Goal: Information Seeking & Learning: Learn about a topic

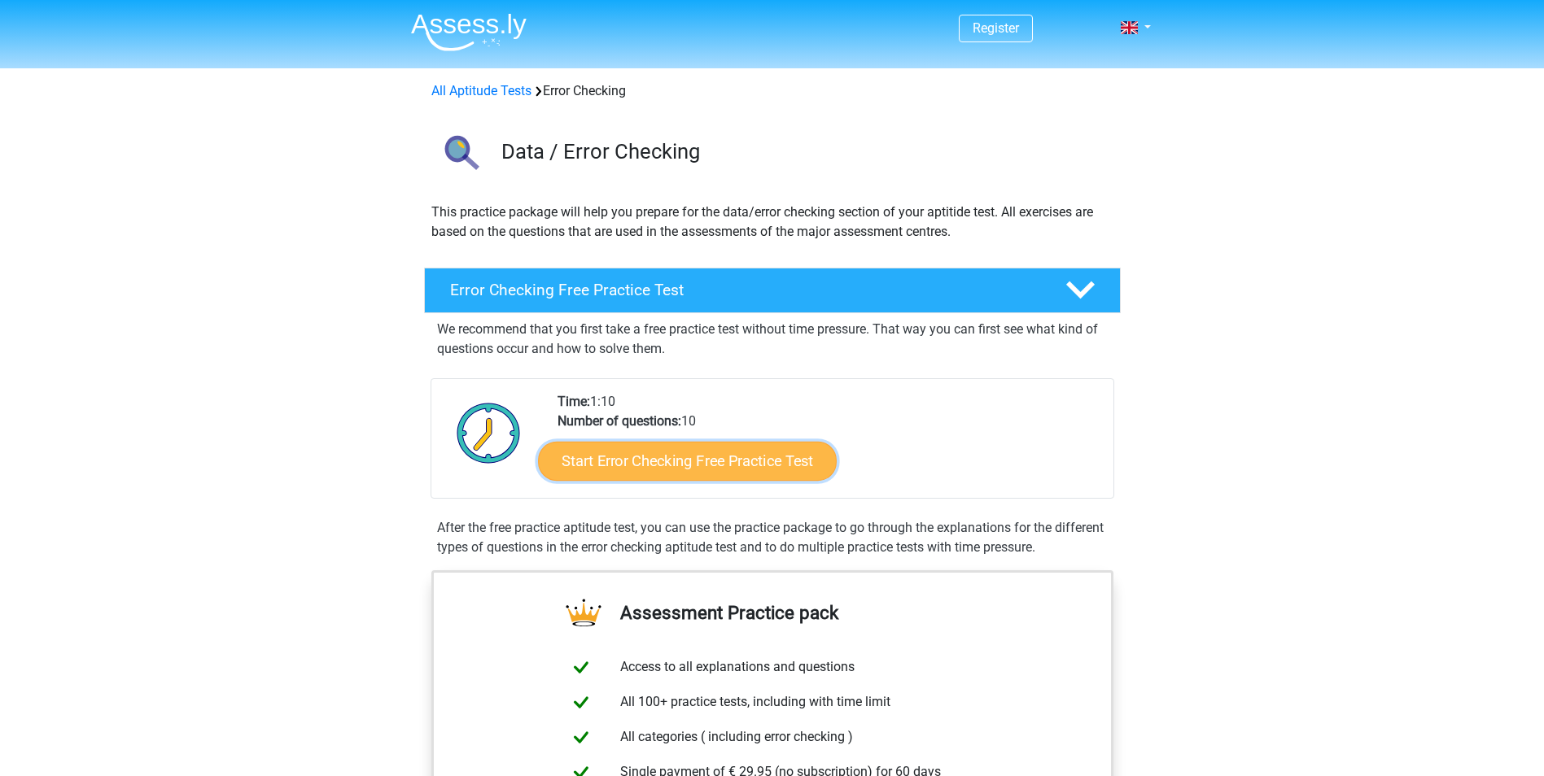
click at [766, 460] on link "Start Error Checking Free Practice Test" at bounding box center [687, 461] width 299 height 39
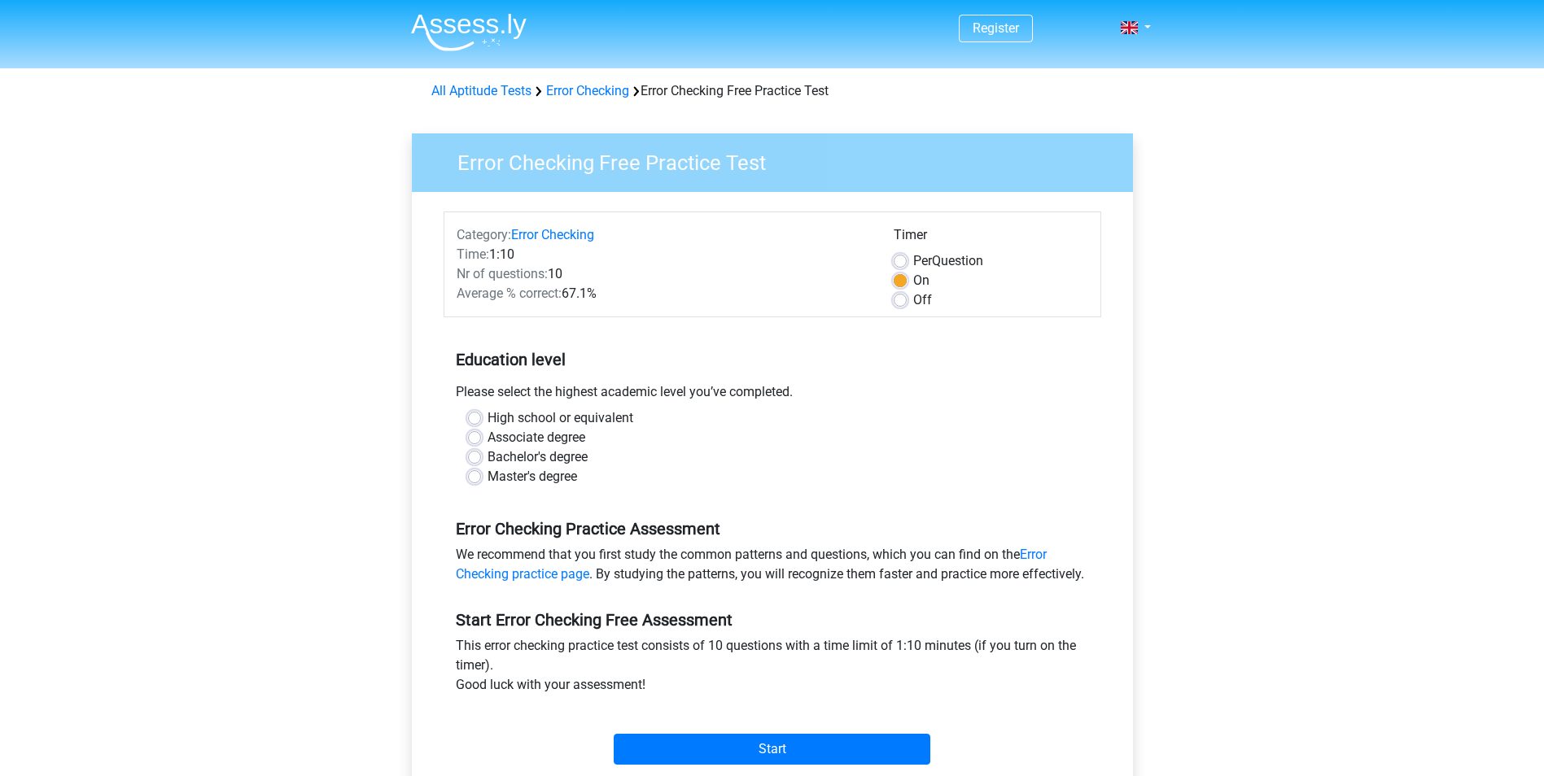
click at [488, 421] on label "High school or equivalent" at bounding box center [561, 419] width 146 height 20
click at [475, 421] on input "High school or equivalent" at bounding box center [474, 417] width 13 height 16
radio input "true"
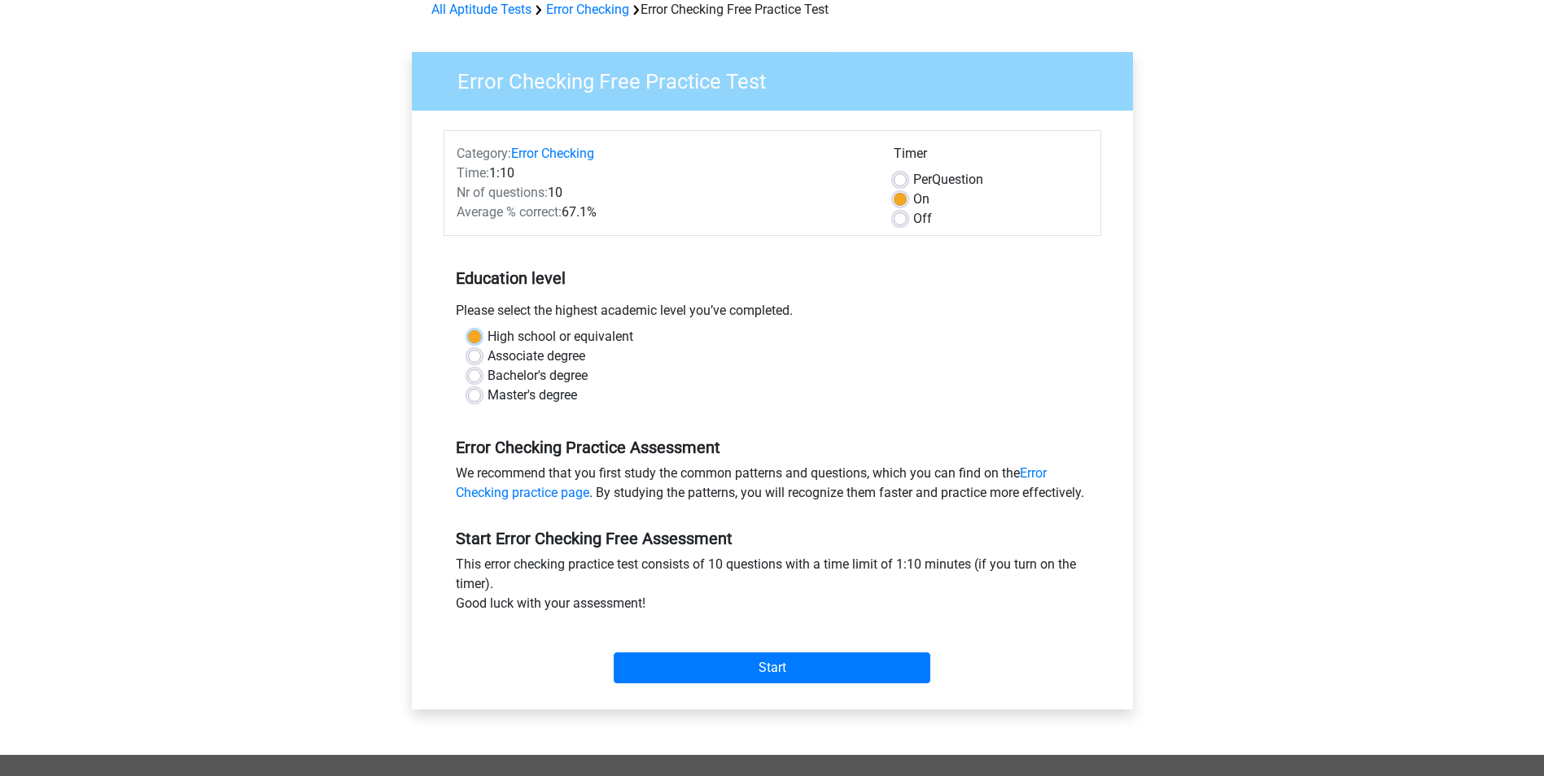
scroll to position [163, 0]
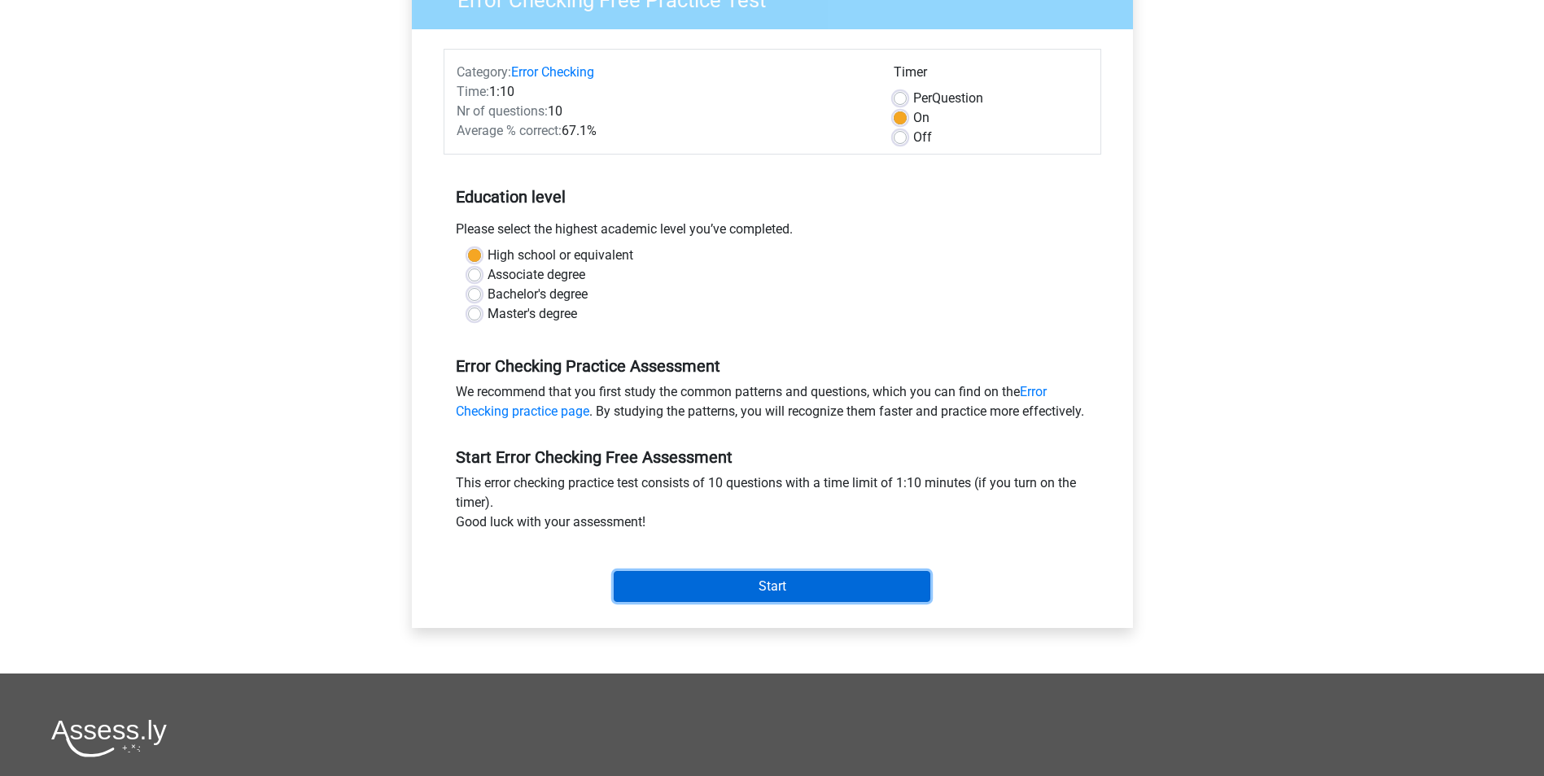
click at [790, 597] on input "Start" at bounding box center [772, 586] width 317 height 31
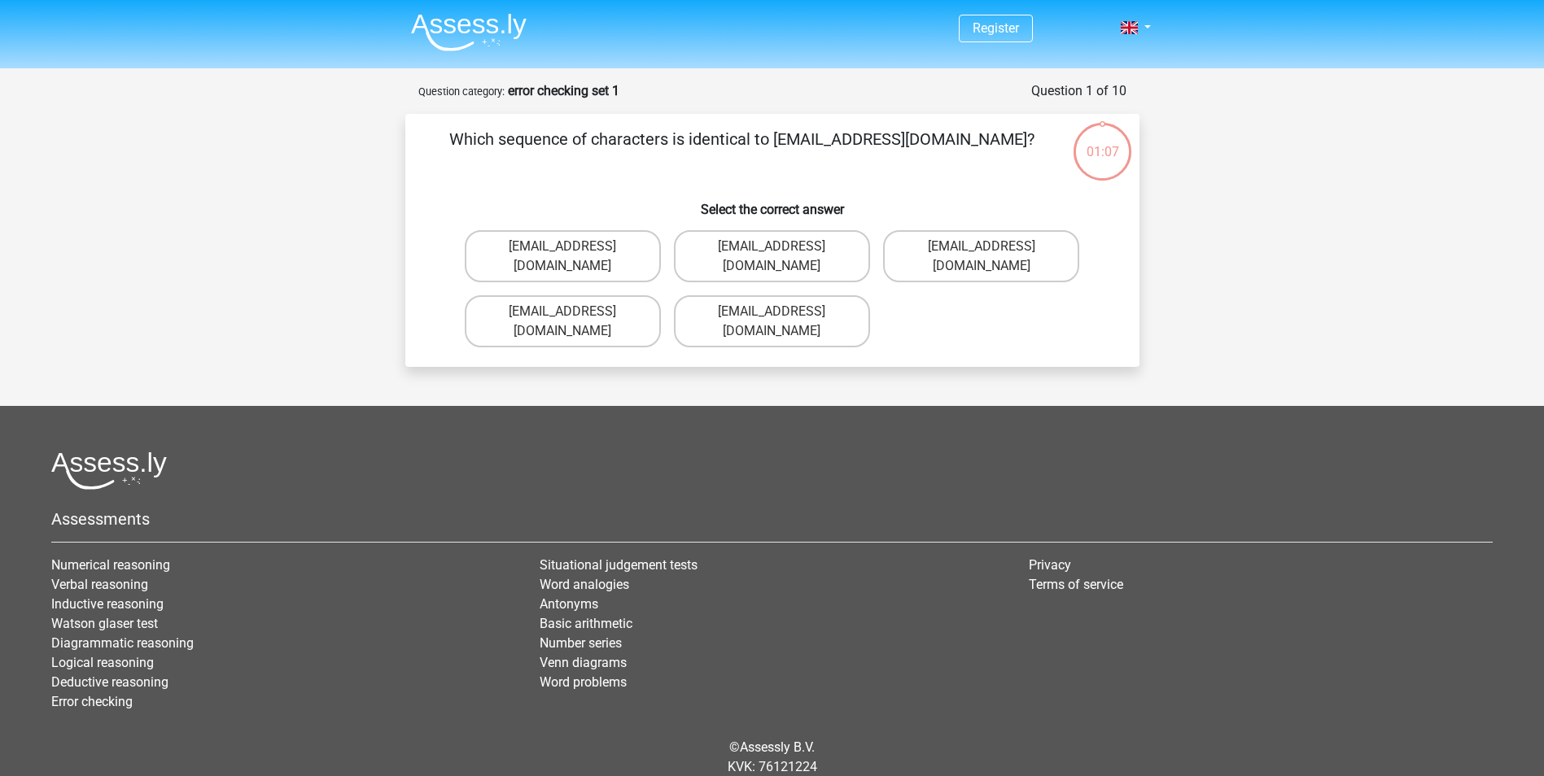
drag, startPoint x: 486, startPoint y: 134, endPoint x: 785, endPoint y: 149, distance: 299.1
click at [785, 149] on p "Which sequence of characters is identical to [EMAIL_ADDRESS][DOMAIN_NAME]?" at bounding box center [741, 151] width 621 height 49
drag, startPoint x: 785, startPoint y: 149, endPoint x: 800, endPoint y: 146, distance: 15.8
click at [800, 146] on p "Which sequence of characters is identical to [EMAIL_ADDRESS][DOMAIN_NAME]?" at bounding box center [741, 151] width 621 height 49
drag, startPoint x: 824, startPoint y: 140, endPoint x: 940, endPoint y: 138, distance: 116.4
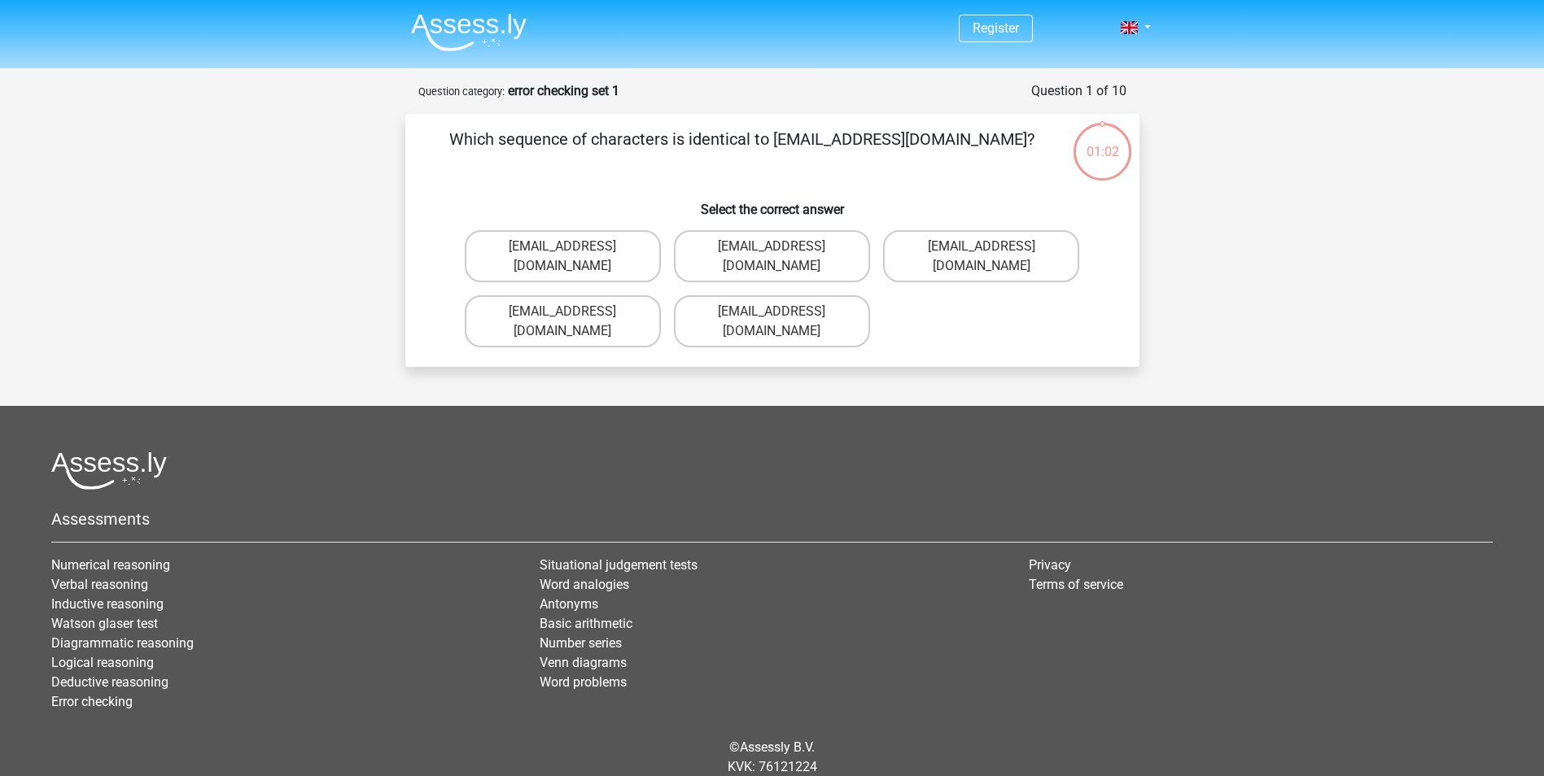
click at [940, 138] on p "Which sequence of characters is identical to Evie_Meade@jointmail.com.uk?" at bounding box center [741, 151] width 621 height 49
drag, startPoint x: 940, startPoint y: 138, endPoint x: 929, endPoint y: 147, distance: 14.4
click at [929, 147] on p "Which sequence of characters is identical to Evie_Meade@jointmail.com.uk?" at bounding box center [741, 151] width 621 height 49
click at [759, 303] on label "Evie_Meade@jointmail.com.uk" at bounding box center [772, 321] width 196 height 52
click at [772, 312] on input "Evie_Meade@jointmail.com.uk" at bounding box center [777, 317] width 11 height 11
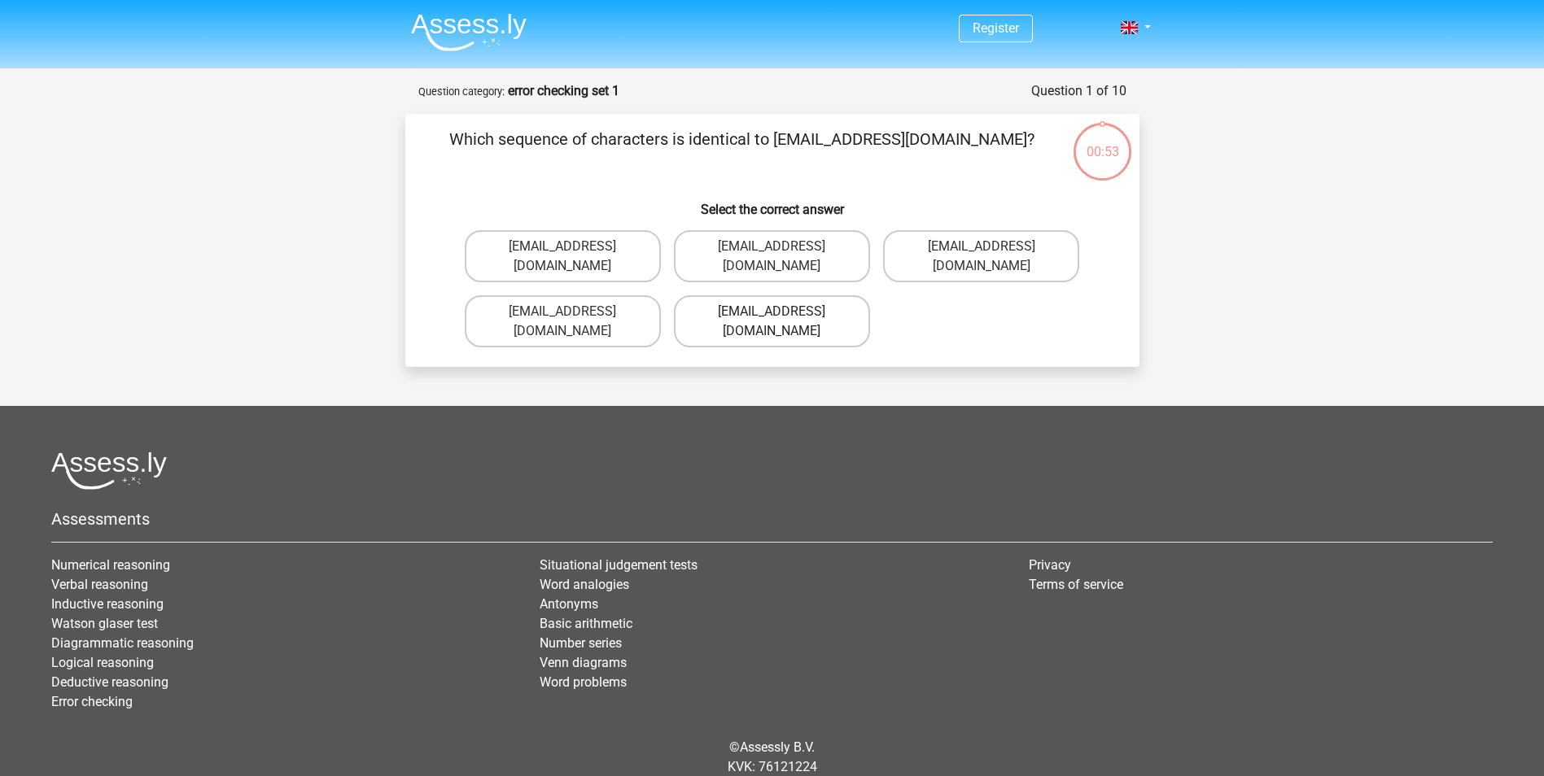
radio input "true"
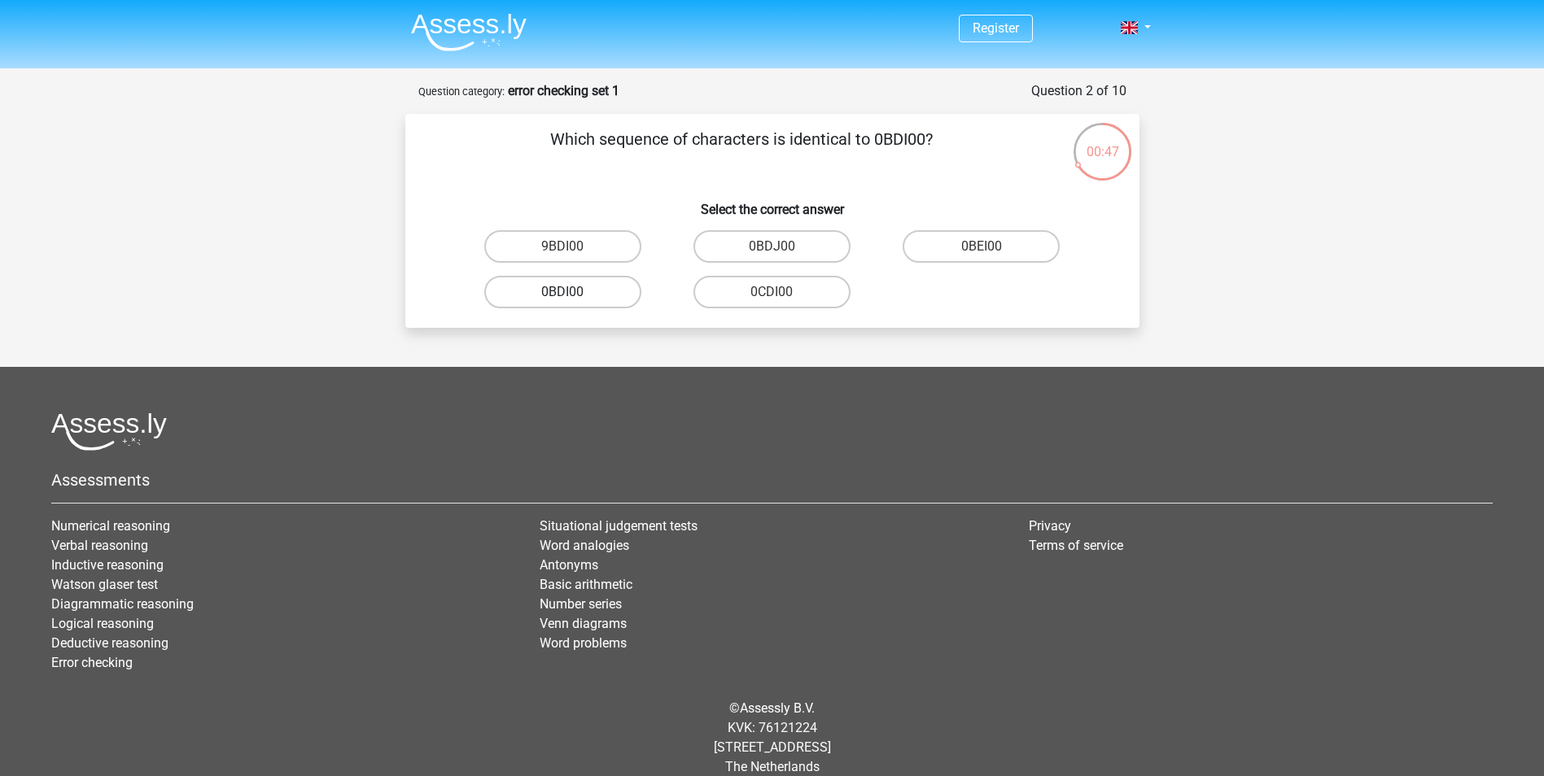
click at [585, 297] on label "0BDI00" at bounding box center [562, 292] width 157 height 33
click at [573, 297] on input "0BDI00" at bounding box center [567, 297] width 11 height 11
radio input "true"
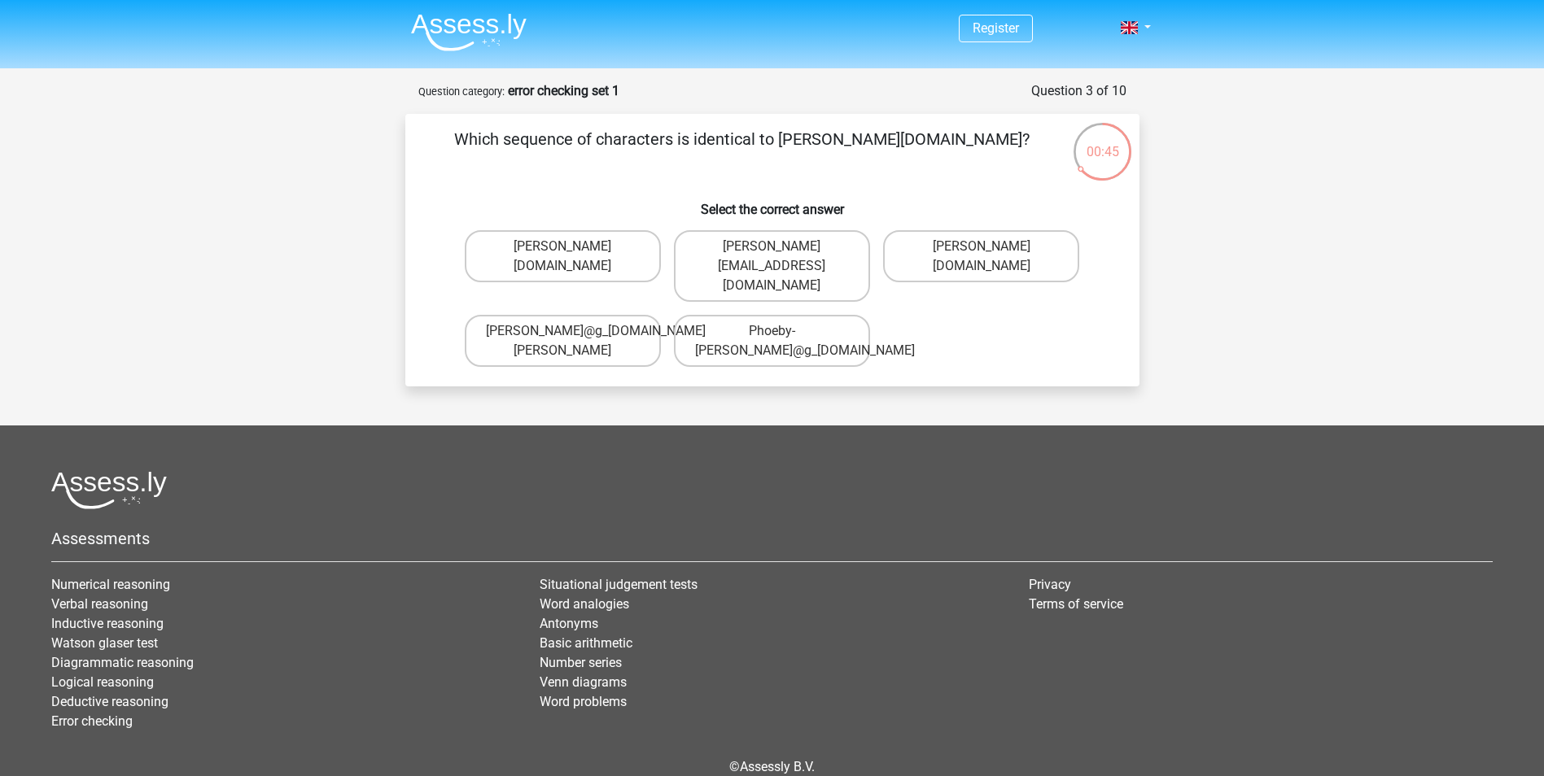
drag, startPoint x: 527, startPoint y: 140, endPoint x: 820, endPoint y: 152, distance: 294.1
click at [820, 152] on p "Which sequence of characters is identical to [PERSON_NAME][DOMAIN_NAME]?" at bounding box center [741, 151] width 621 height 49
drag, startPoint x: 797, startPoint y: 134, endPoint x: 922, endPoint y: 141, distance: 125.5
click at [922, 141] on p "Which sequence of characters is identical to [PERSON_NAME][DOMAIN_NAME]?" at bounding box center [741, 151] width 621 height 49
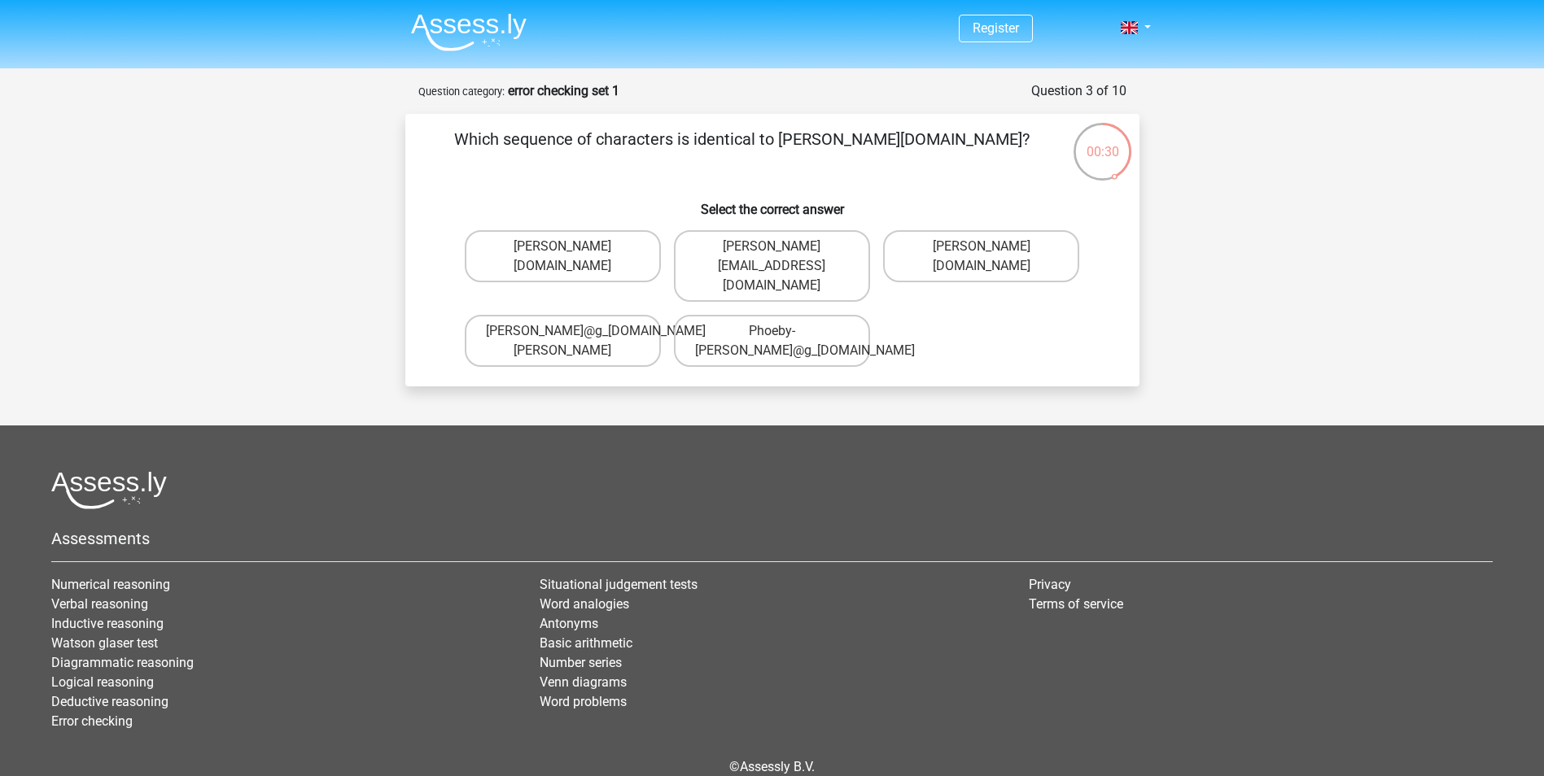
click at [571, 253] on input "Phoebe-Patterson@g_mail.gr" at bounding box center [567, 252] width 11 height 11
radio input "true"
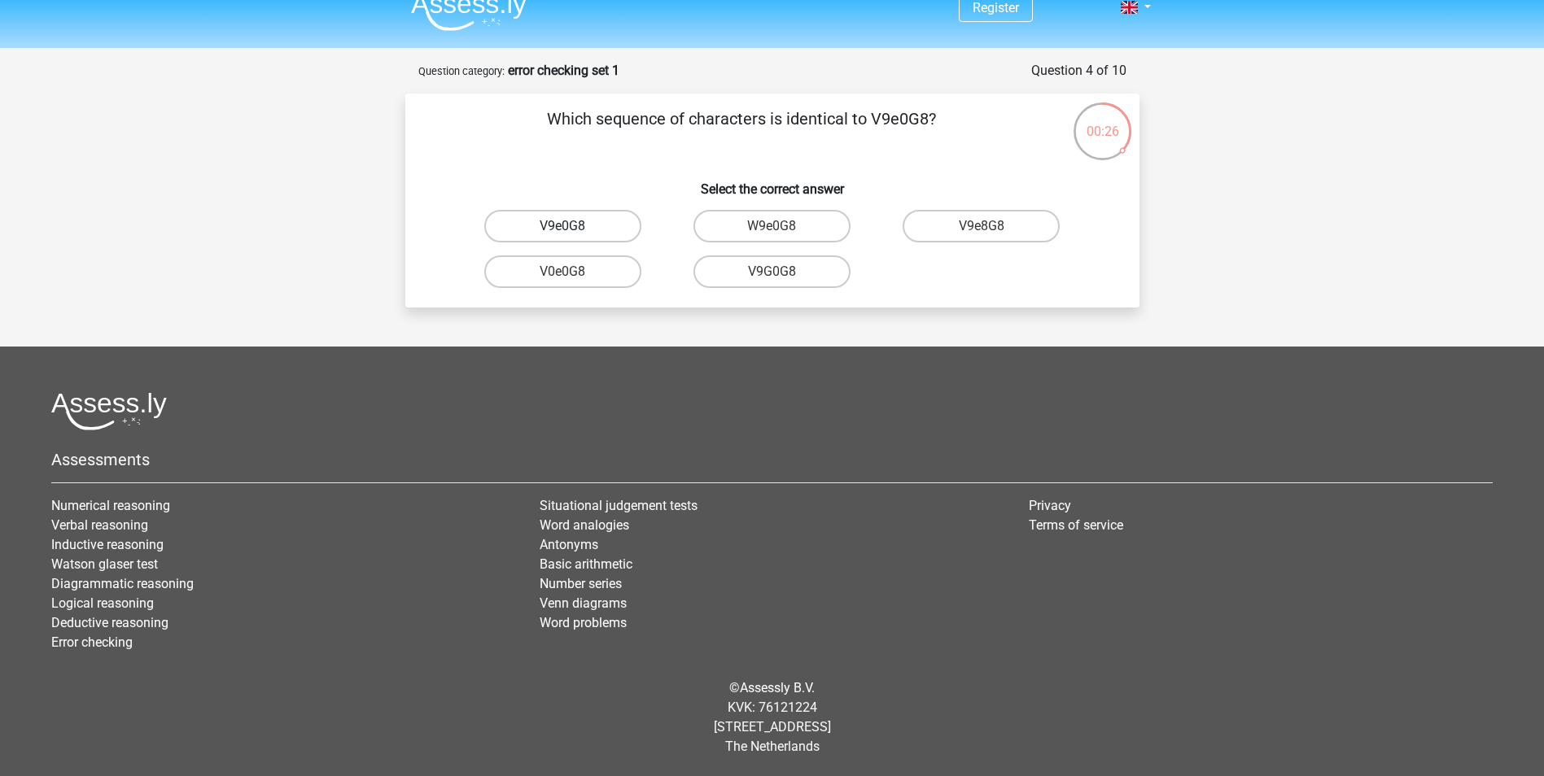
click at [592, 230] on label "V9e0G8" at bounding box center [562, 226] width 157 height 33
click at [573, 230] on input "V9e0G8" at bounding box center [567, 231] width 11 height 11
radio input "true"
click at [790, 233] on label "91051S" at bounding box center [771, 226] width 157 height 33
click at [782, 233] on input "91051S" at bounding box center [777, 231] width 11 height 11
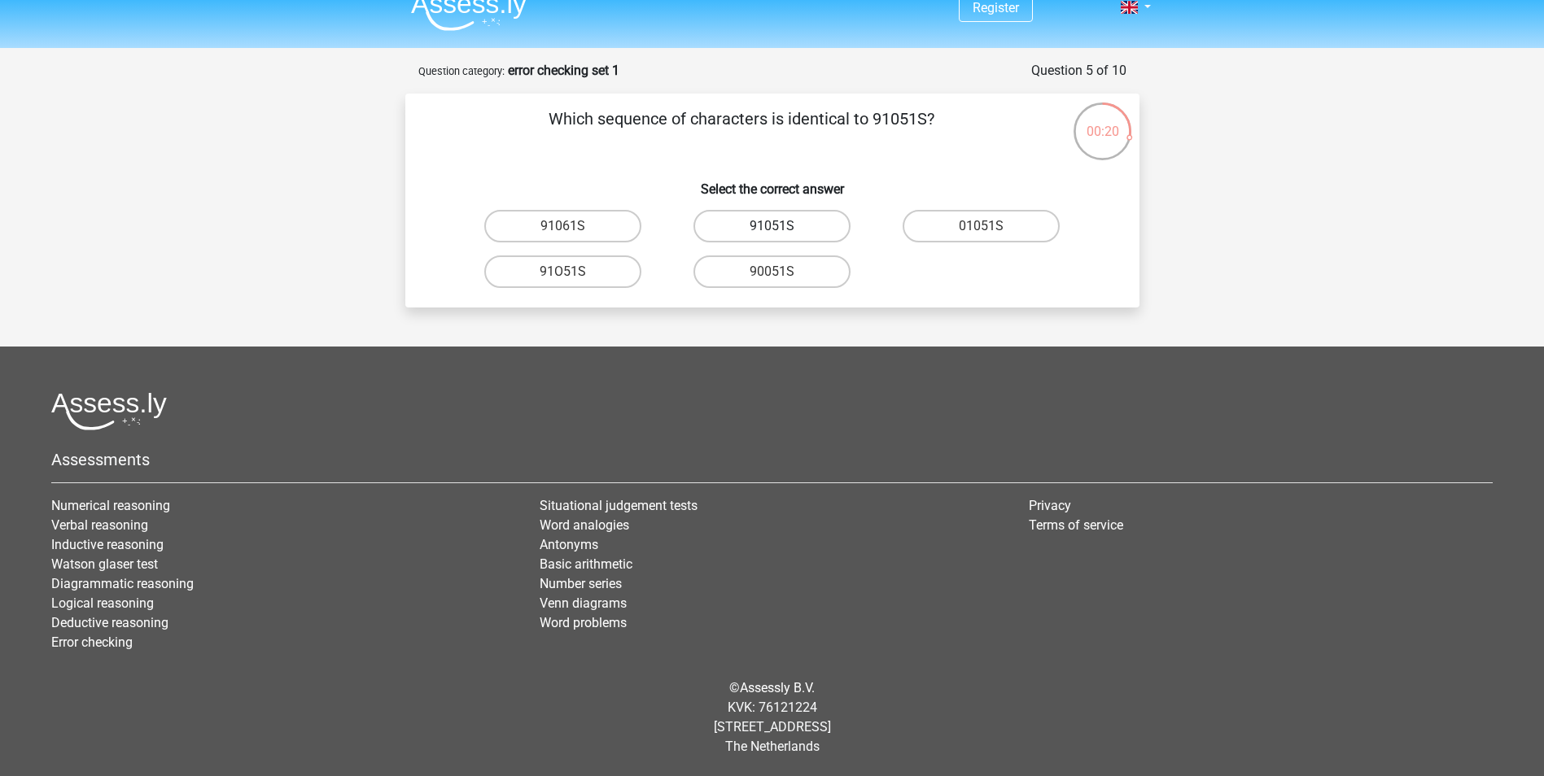
radio input "true"
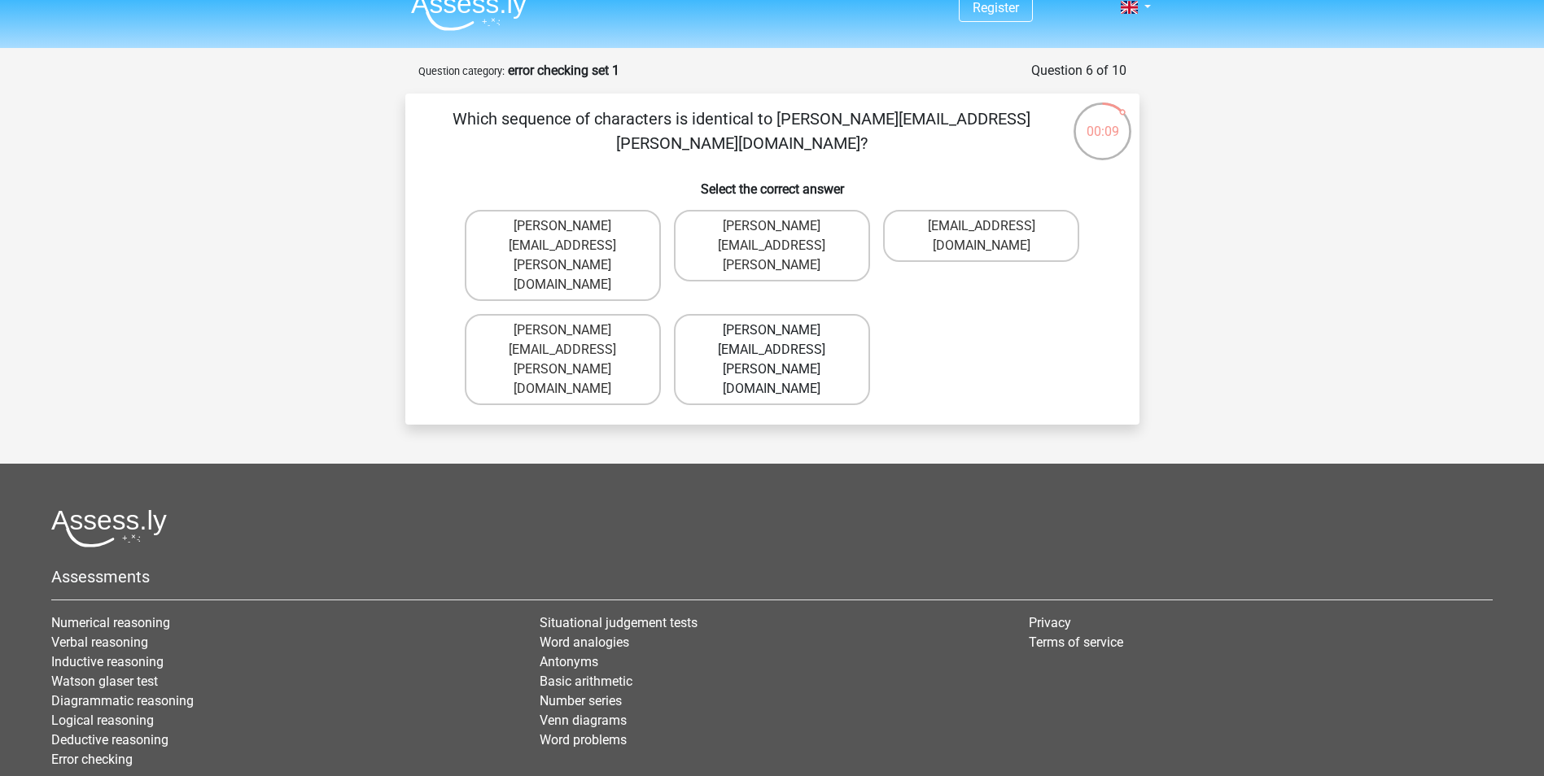
click at [826, 314] on label "Connor.Paterson@mailme.com" at bounding box center [772, 359] width 196 height 91
click at [782, 330] on input "Connor.Paterson@mailme.com" at bounding box center [777, 335] width 11 height 11
radio input "true"
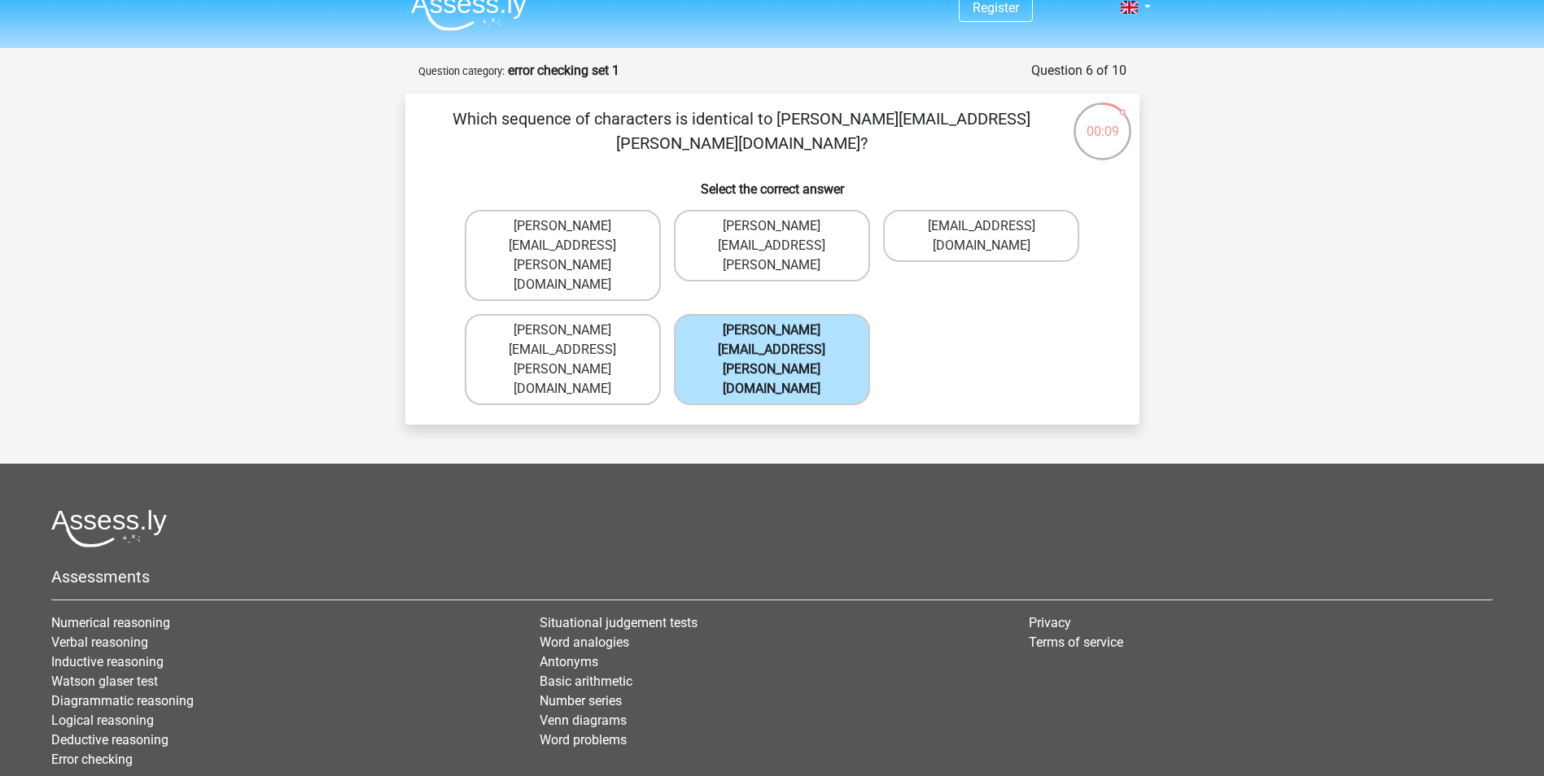
scroll to position [59, 0]
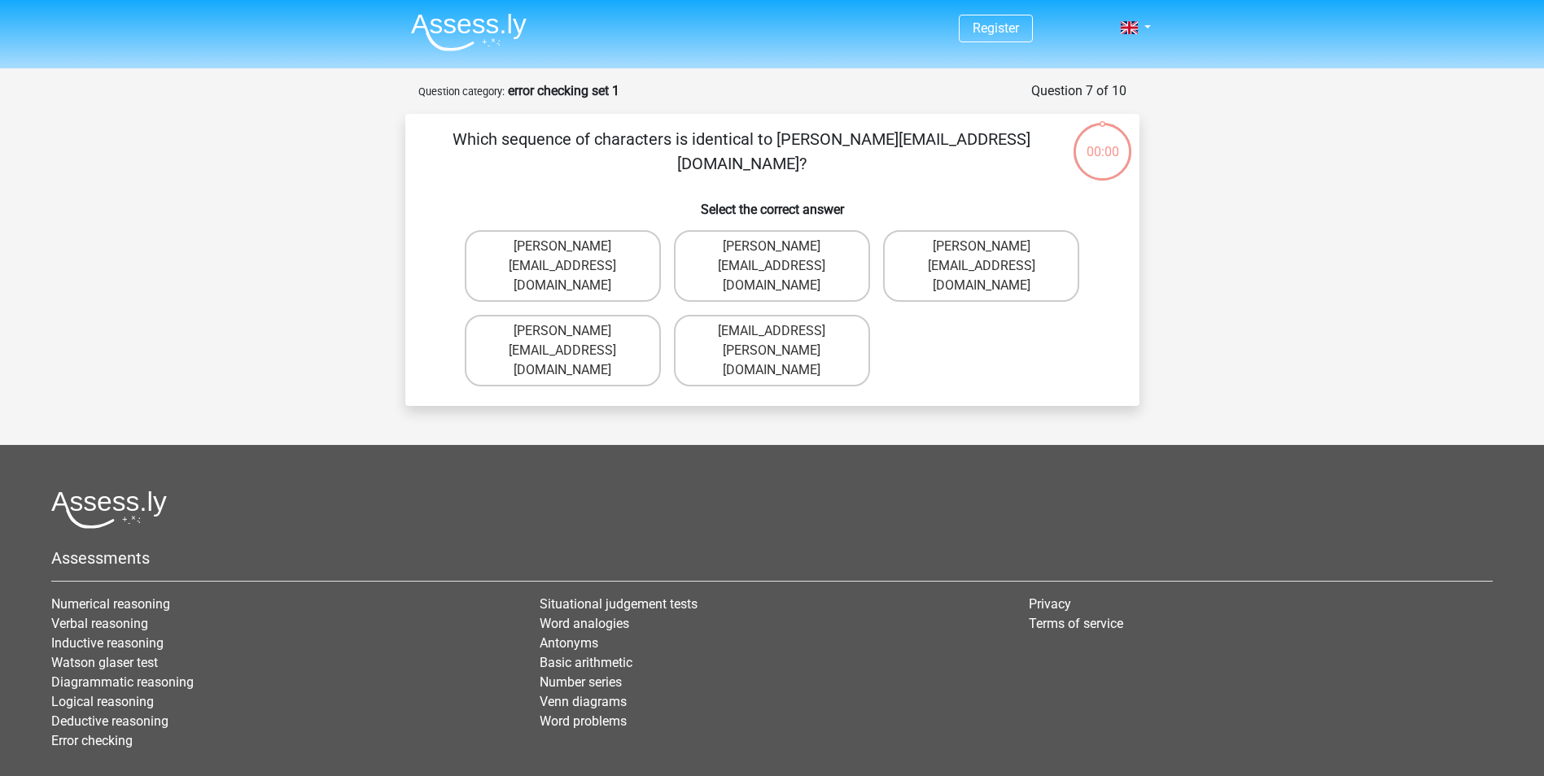
scroll to position [59, 0]
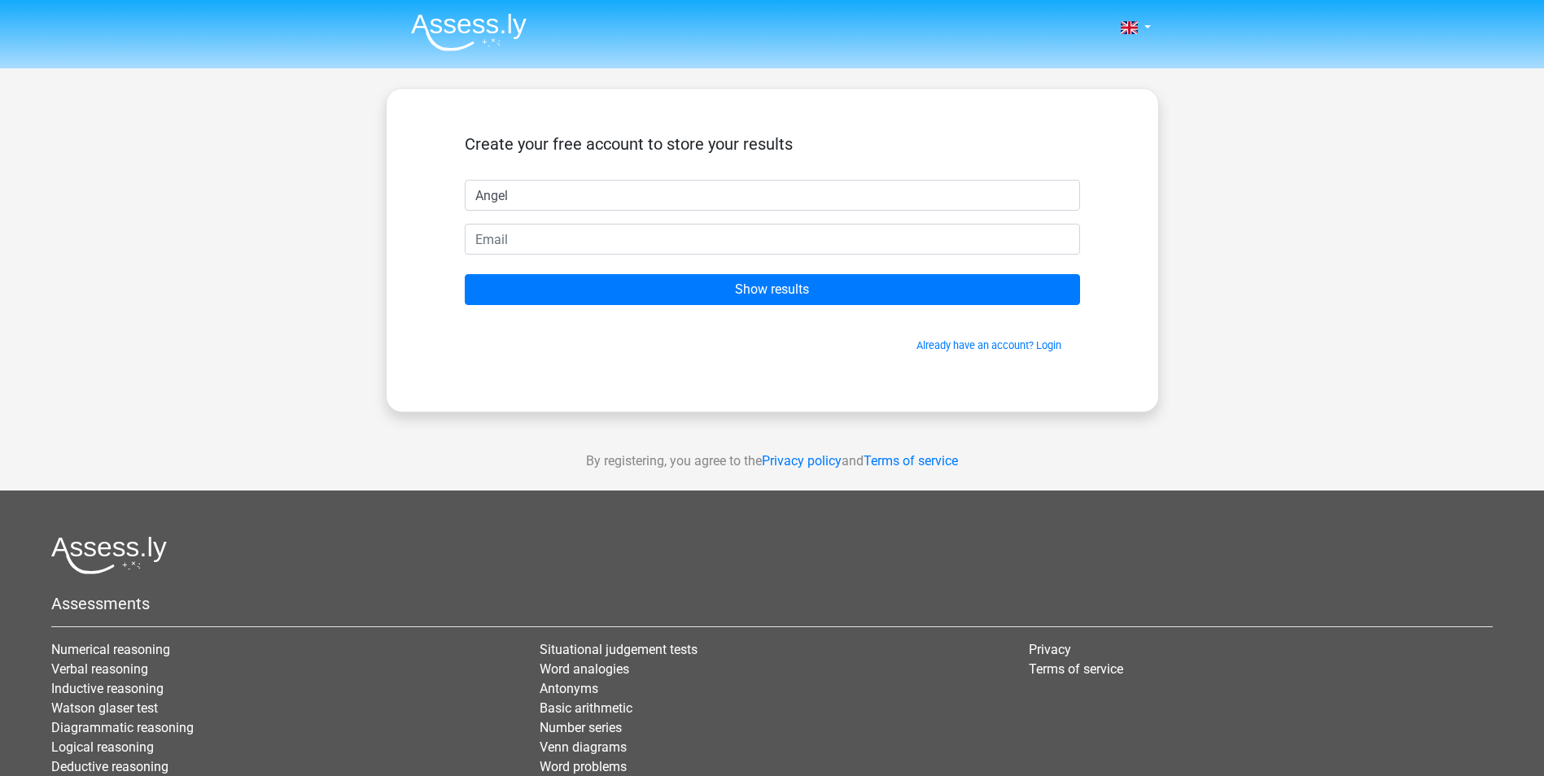
type input "Angel"
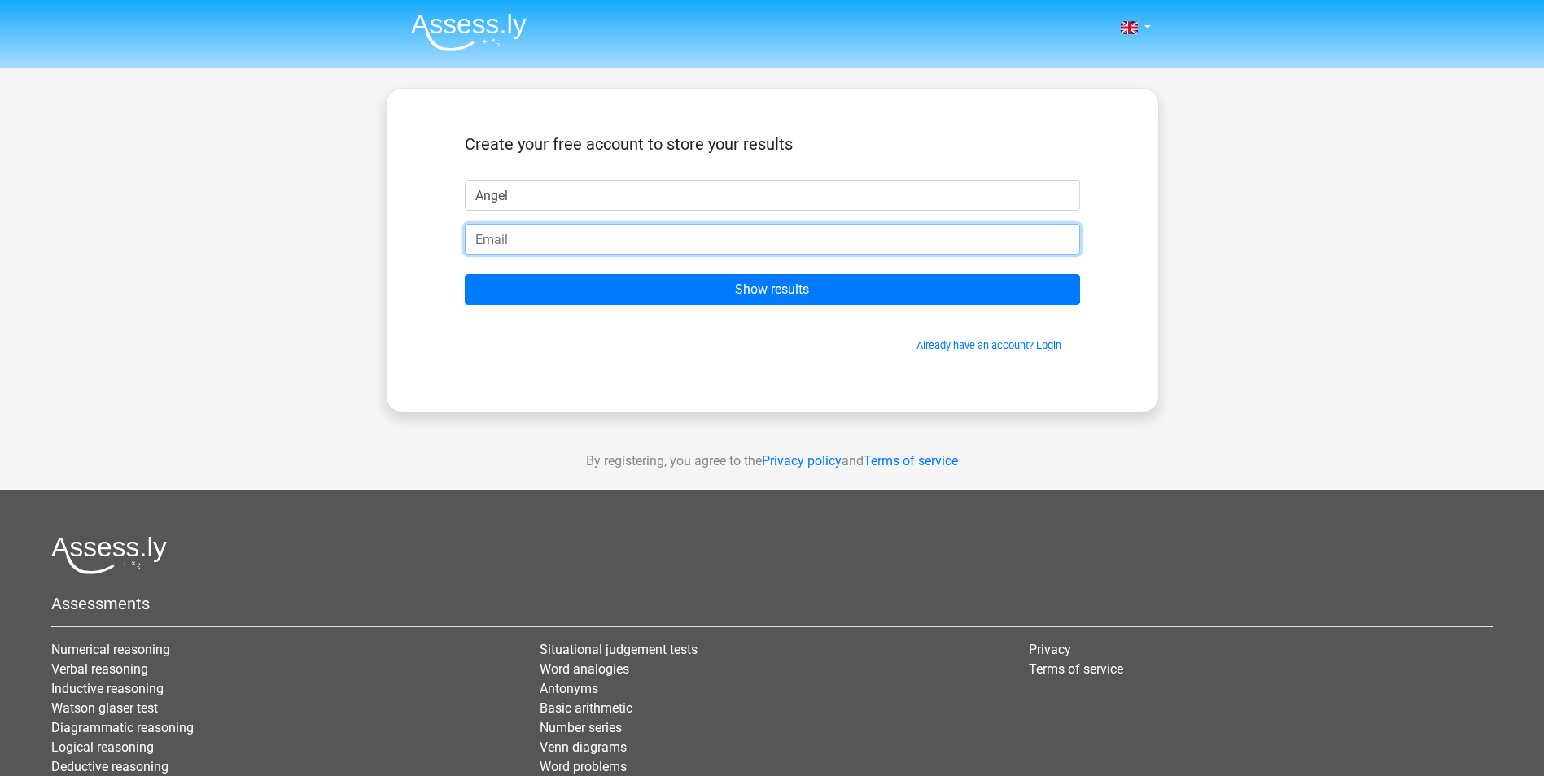
click at [842, 247] on input "email" at bounding box center [772, 239] width 615 height 31
type input "angealmeida2468@gmail.com"
click at [465, 274] on input "Show results" at bounding box center [772, 289] width 615 height 31
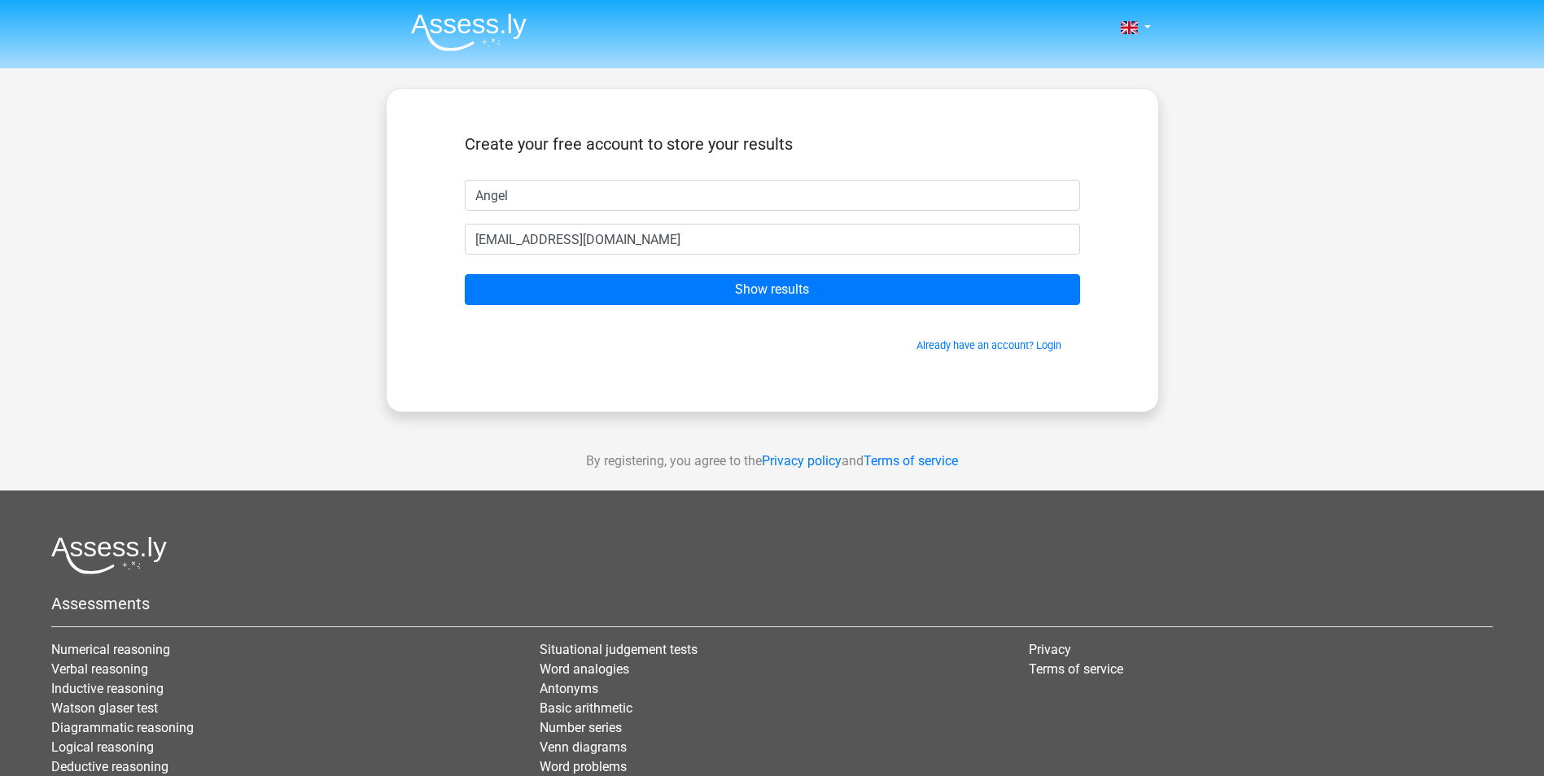
click at [801, 269] on form "Create your free account to store your results Angel angealmeida2468@gmail.com …" at bounding box center [772, 243] width 615 height 219
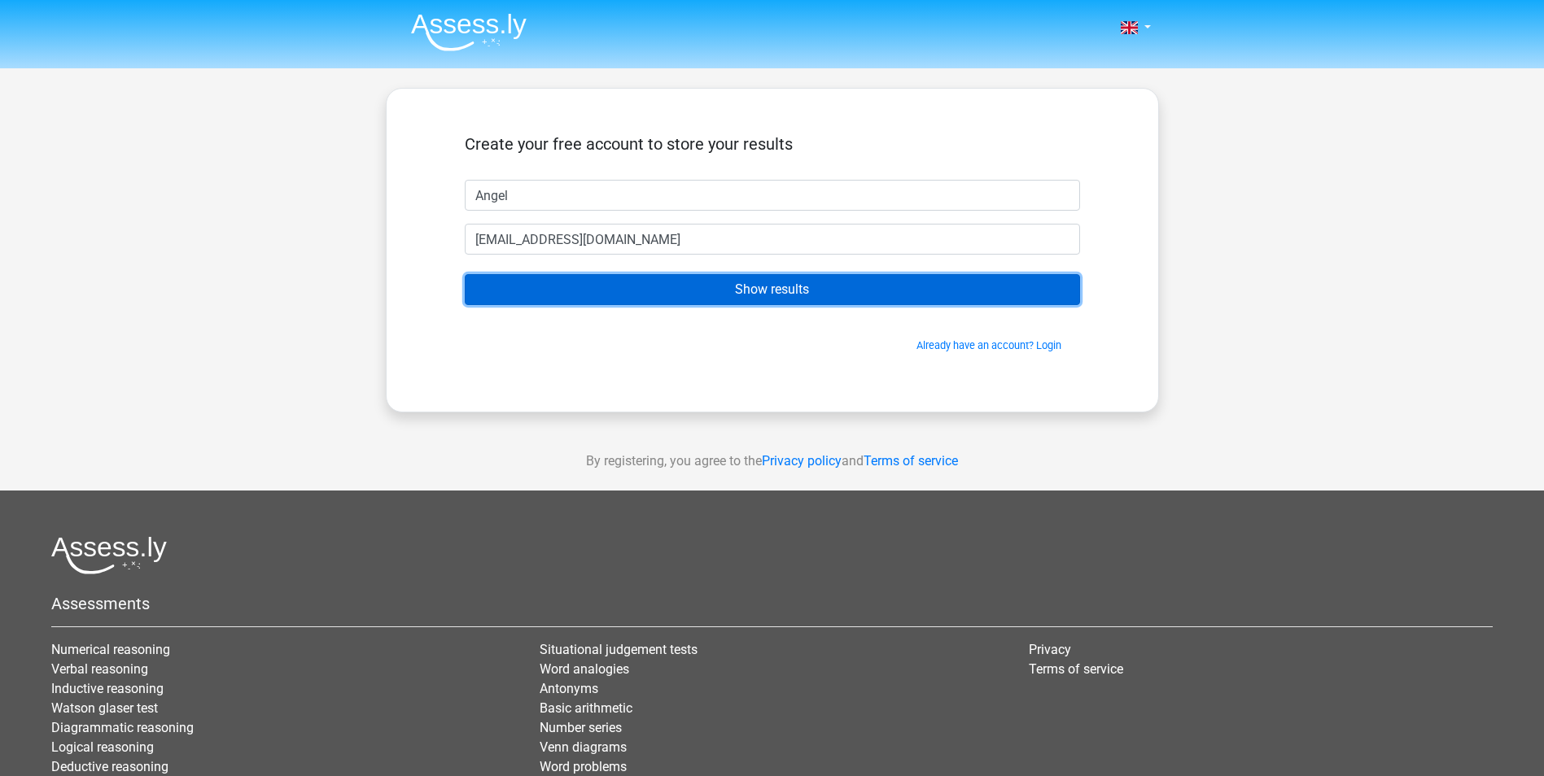
click at [774, 293] on input "Show results" at bounding box center [772, 289] width 615 height 31
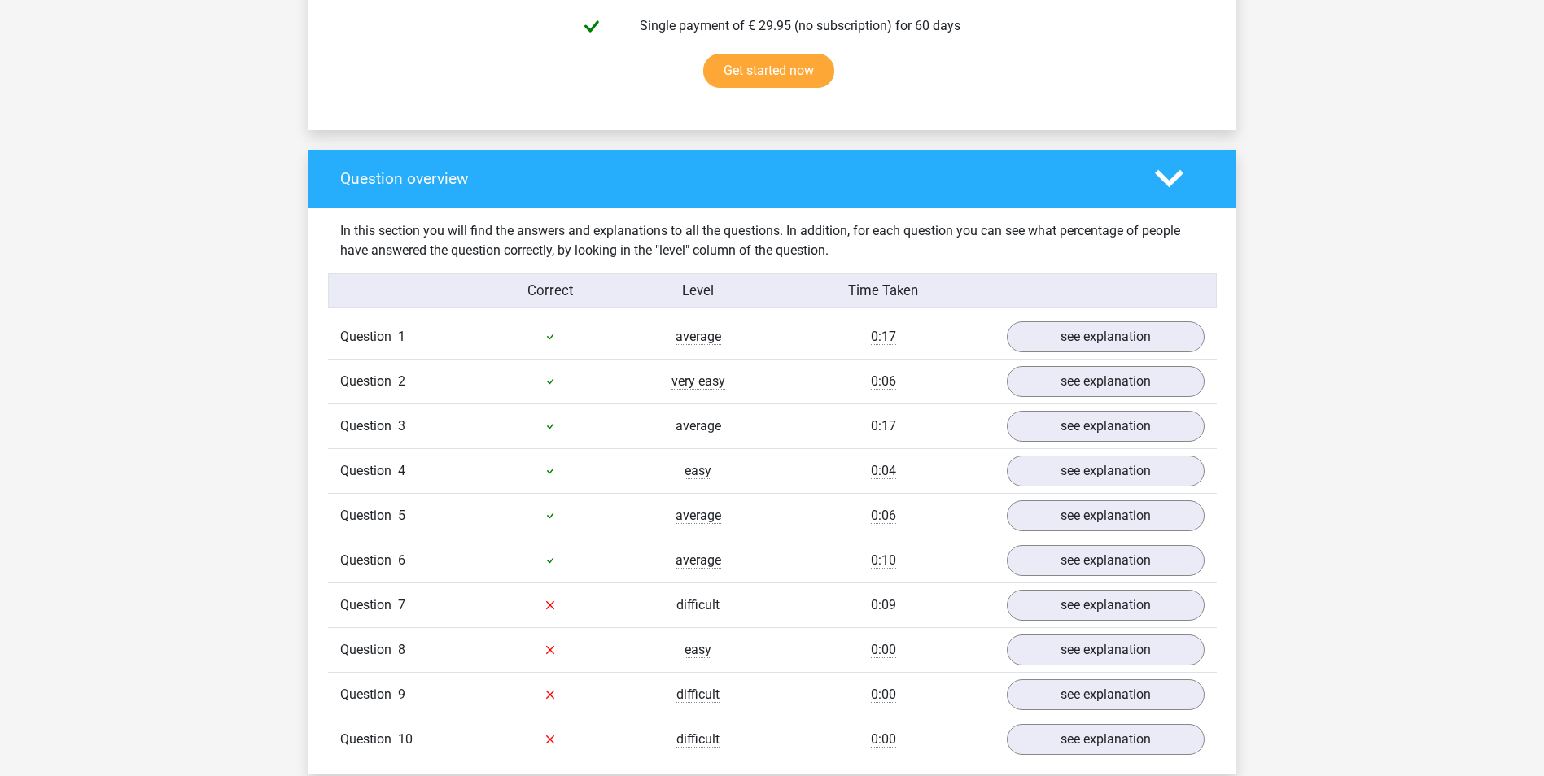
scroll to position [1221, 0]
